Goal: Transaction & Acquisition: Purchase product/service

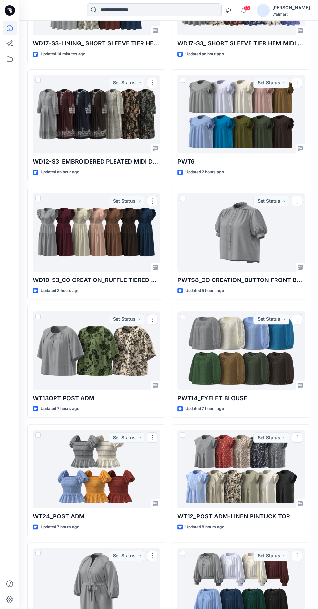
scroll to position [154, 0]
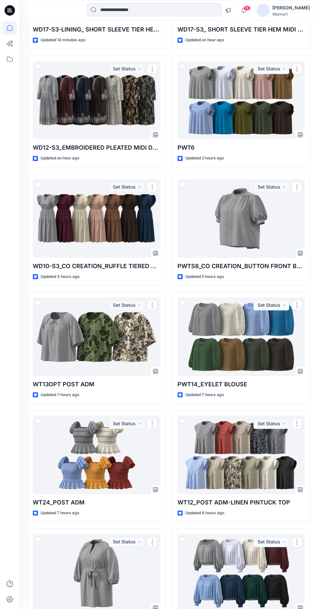
click at [230, 334] on div at bounding box center [241, 336] width 127 height 79
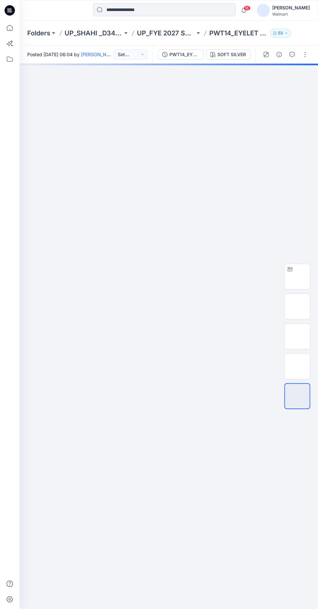
click at [297, 277] on img at bounding box center [297, 277] width 0 height 0
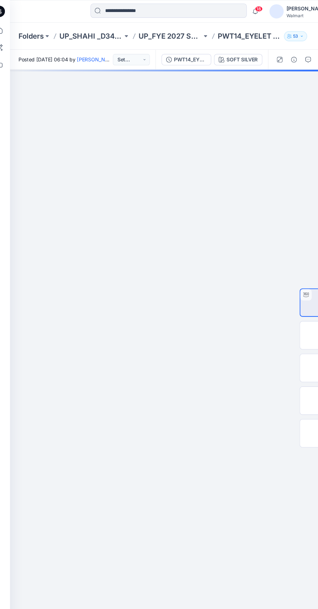
click at [219, 56] on div "SOFT SILVER" at bounding box center [232, 54] width 29 height 7
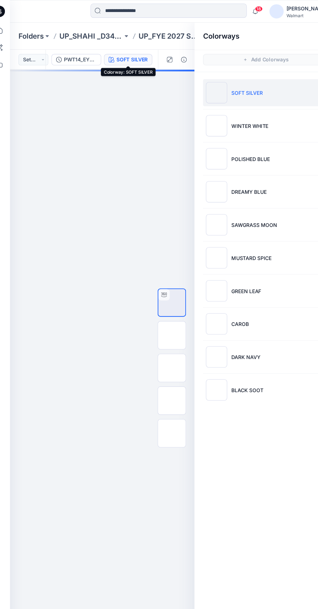
click at [252, 145] on p "POLISHED BLUE" at bounding box center [239, 145] width 35 height 7
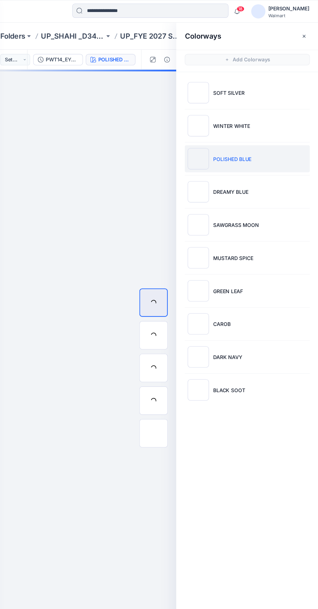
click at [304, 34] on icon "button" at bounding box center [305, 32] width 3 height 3
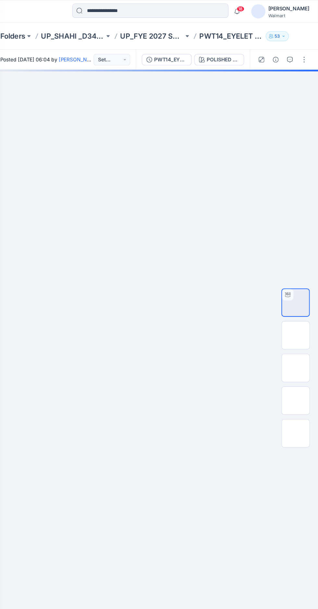
click at [297, 336] on img at bounding box center [297, 336] width 0 height 0
click at [297, 277] on img at bounding box center [297, 277] width 0 height 0
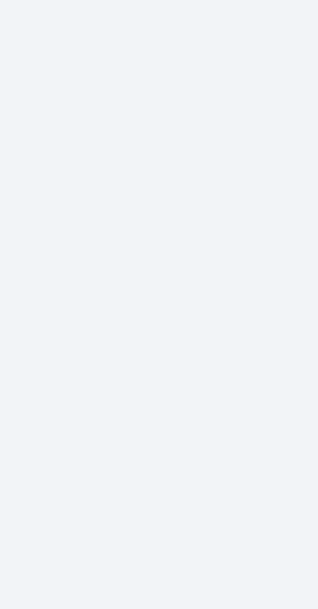
click at [152, 424] on div at bounding box center [168, 336] width 299 height 545
click at [151, 424] on div at bounding box center [168, 336] width 299 height 545
click at [124, 408] on div at bounding box center [168, 336] width 299 height 545
click at [123, 408] on div at bounding box center [168, 336] width 299 height 545
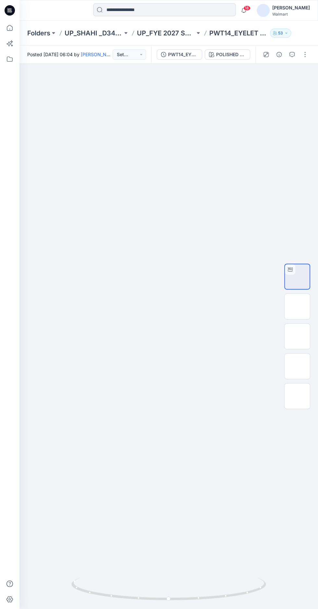
click at [297, 366] on img at bounding box center [297, 366] width 0 height 0
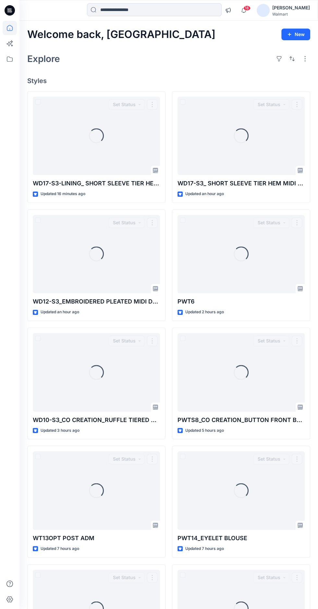
scroll to position [154, 0]
